Goal: Information Seeking & Learning: Learn about a topic

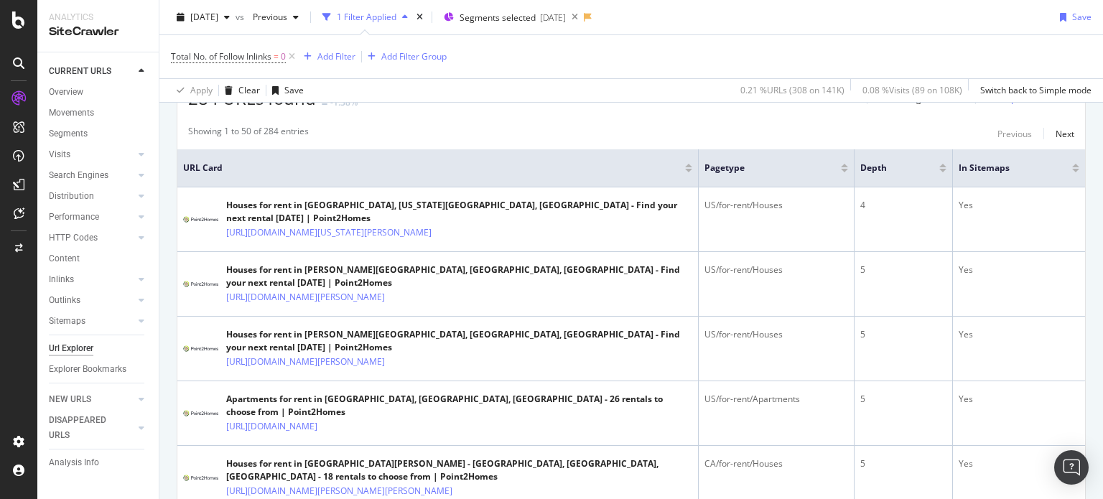
scroll to position [284, 0]
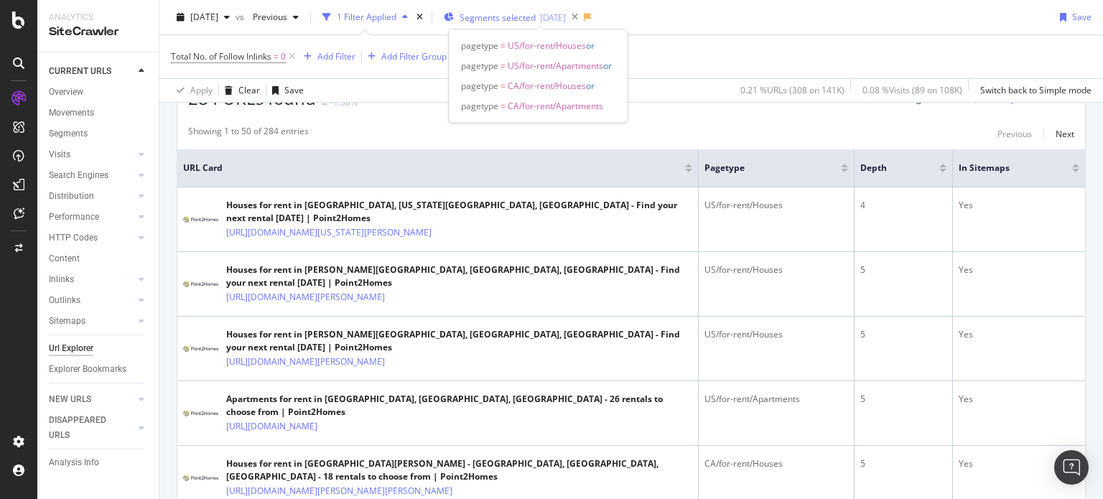
click at [566, 14] on div "[DATE]" at bounding box center [553, 17] width 26 height 12
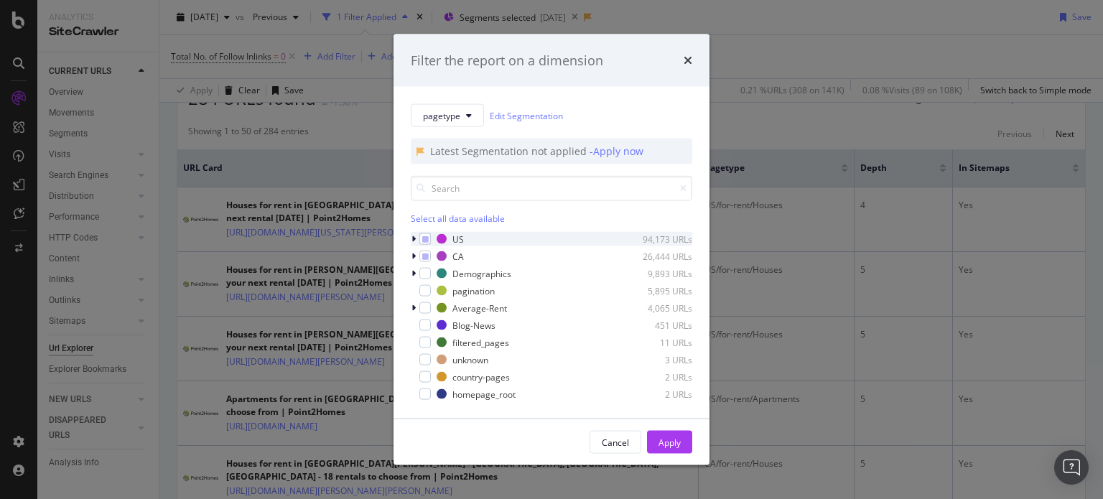
click at [412, 241] on icon "modal" at bounding box center [414, 239] width 4 height 9
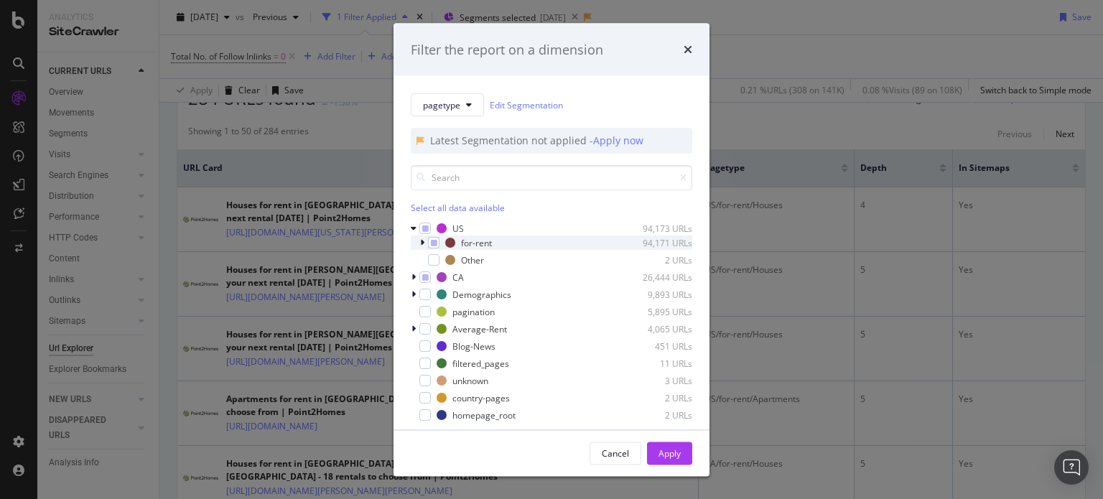
click at [417, 246] on div "for-rent 94,171 URLs" at bounding box center [552, 243] width 282 height 14
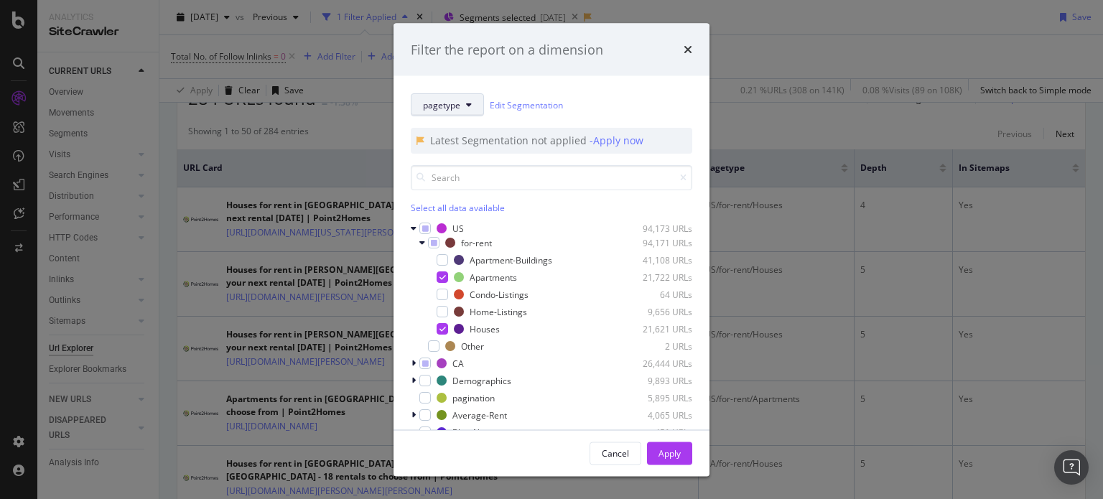
click at [447, 109] on span "pagetype" at bounding box center [441, 104] width 37 height 12
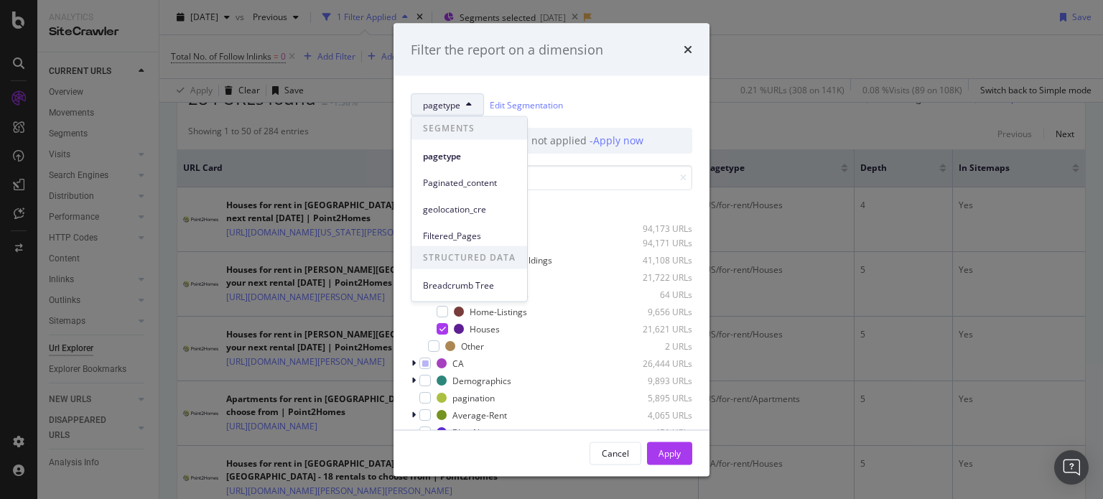
click at [606, 96] on div "pagetype Edit Segmentation" at bounding box center [552, 104] width 282 height 23
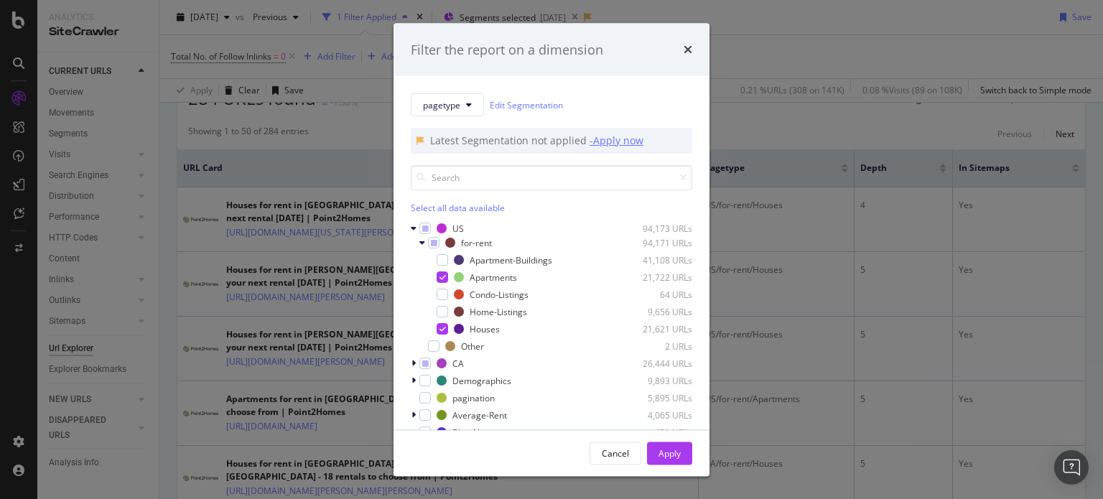
click at [614, 137] on div "- Apply now" at bounding box center [617, 141] width 54 height 14
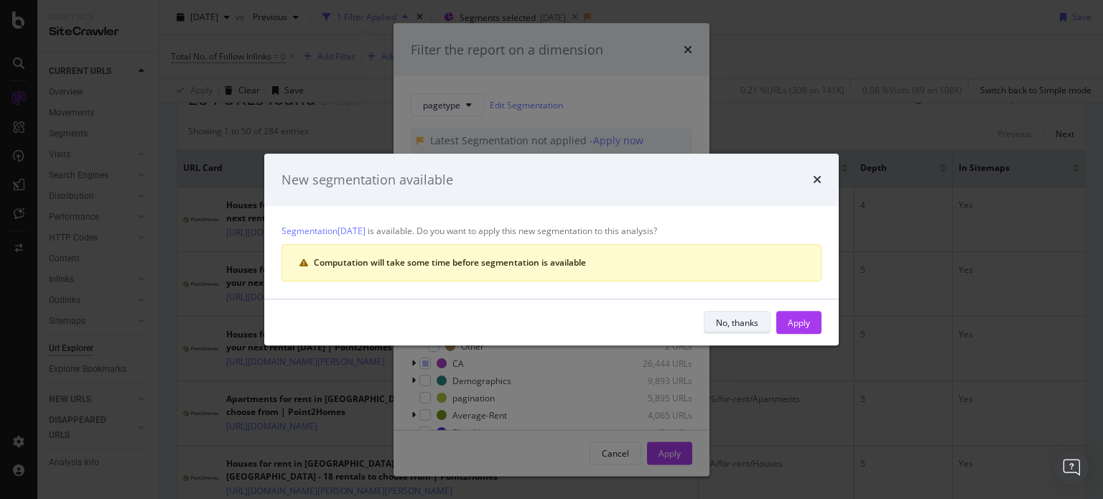
click at [744, 319] on div "No, thanks" at bounding box center [737, 323] width 42 height 12
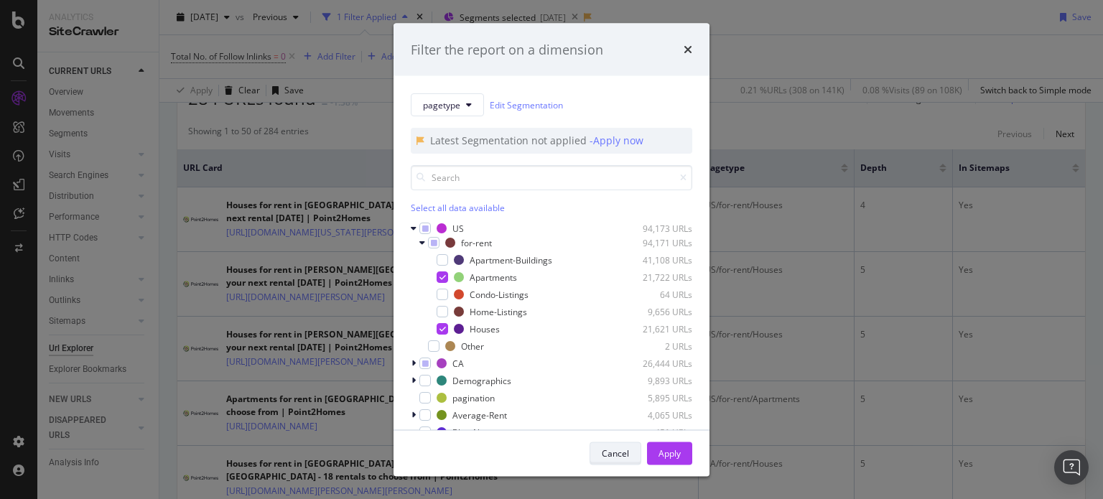
click at [626, 453] on div "Cancel" at bounding box center [615, 453] width 27 height 12
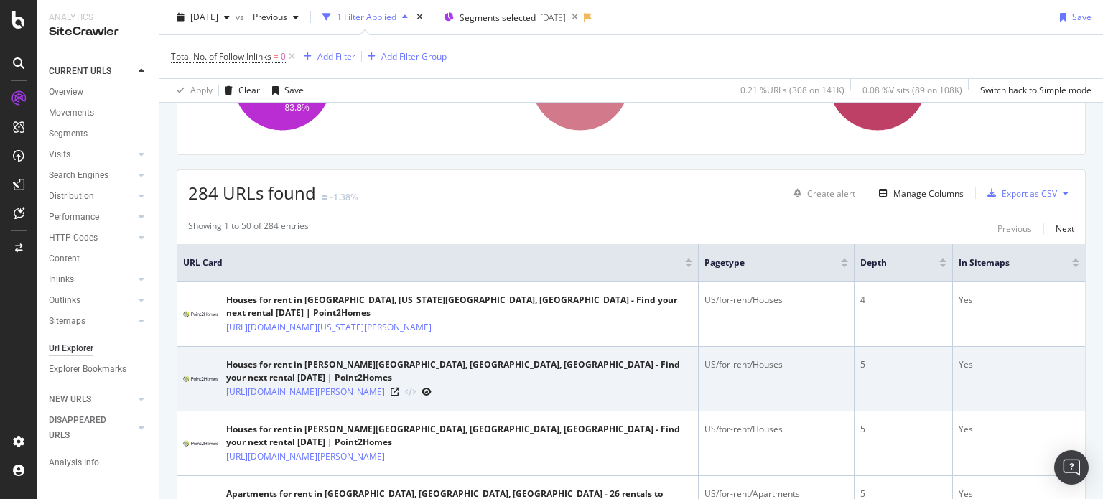
scroll to position [188, 0]
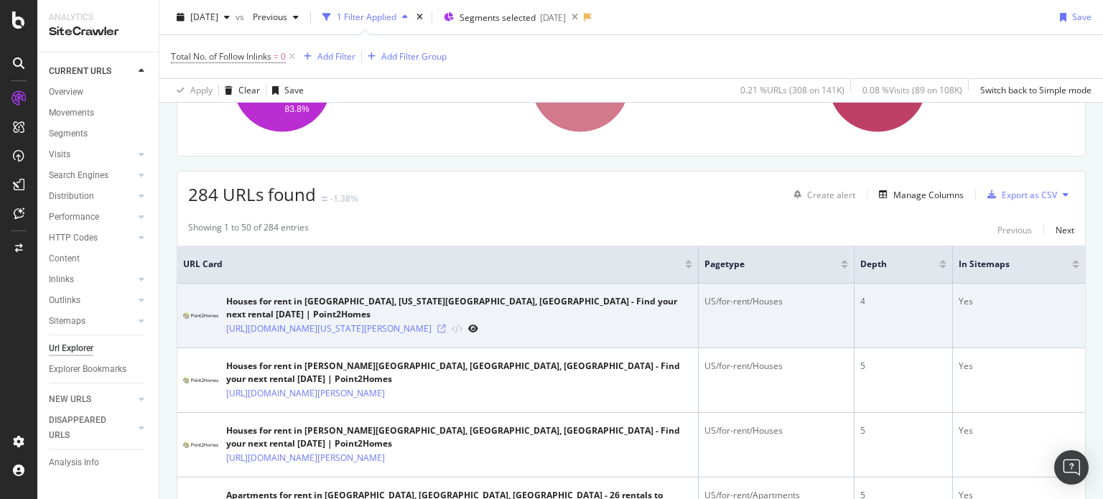
click at [446, 325] on icon at bounding box center [442, 329] width 9 height 9
